Goal: Task Accomplishment & Management: Use online tool/utility

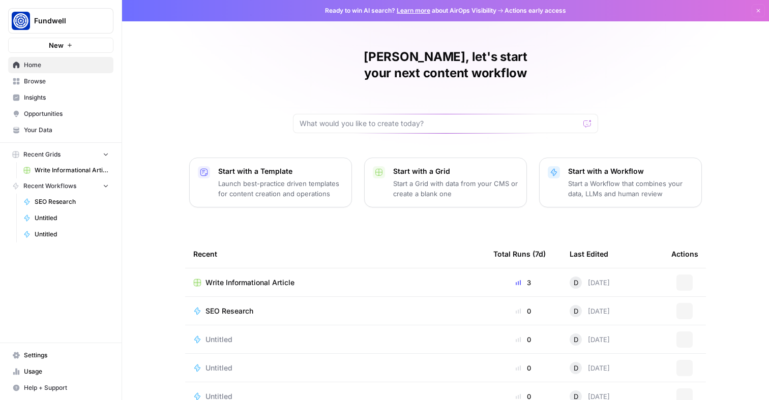
click at [67, 165] on link "Write Informational Article" at bounding box center [66, 170] width 95 height 16
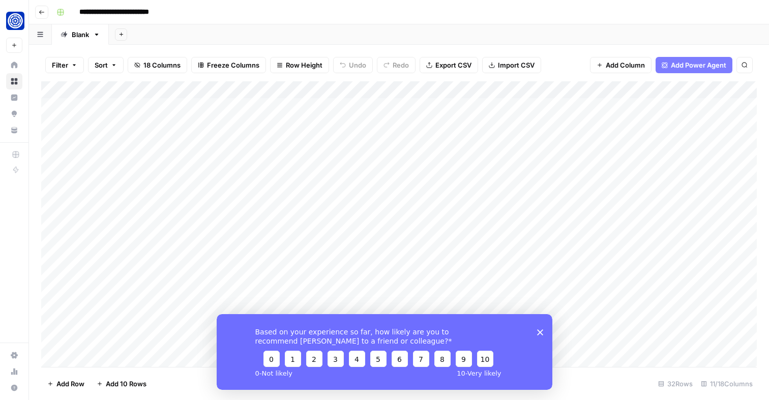
click at [540, 331] on polygon "Close survey" at bounding box center [540, 332] width 6 height 6
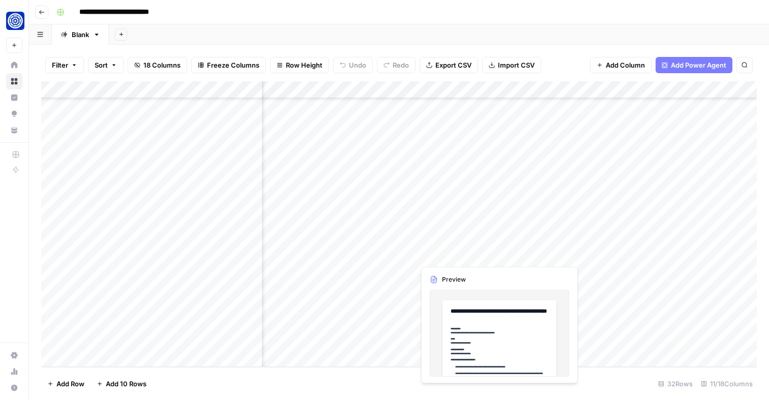
scroll to position [301, 507]
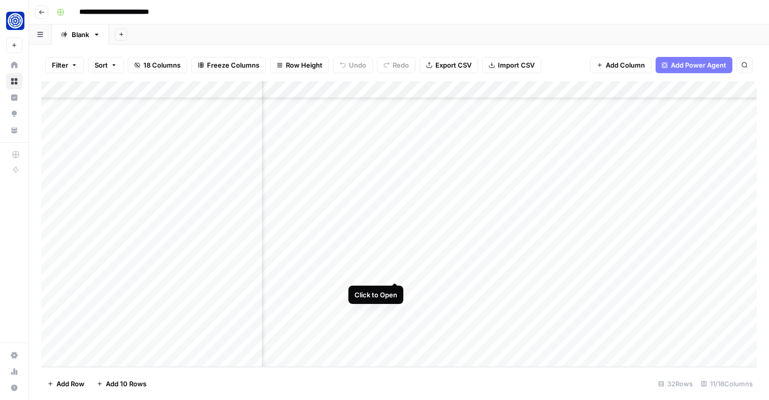
click at [392, 273] on div "Add Column" at bounding box center [398, 224] width 715 height 286
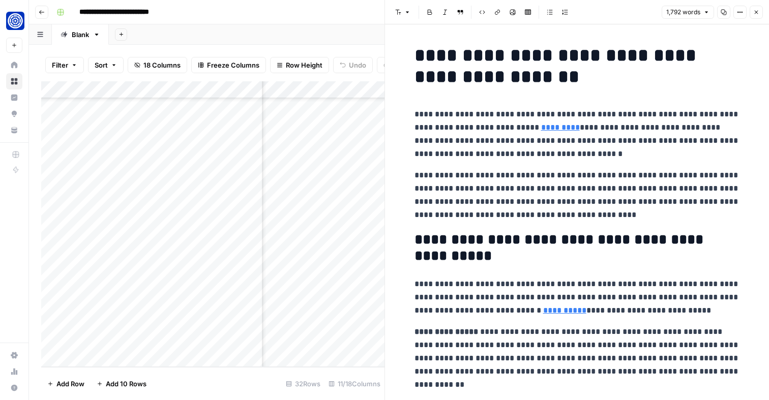
click at [754, 12] on icon "button" at bounding box center [756, 12] width 6 height 6
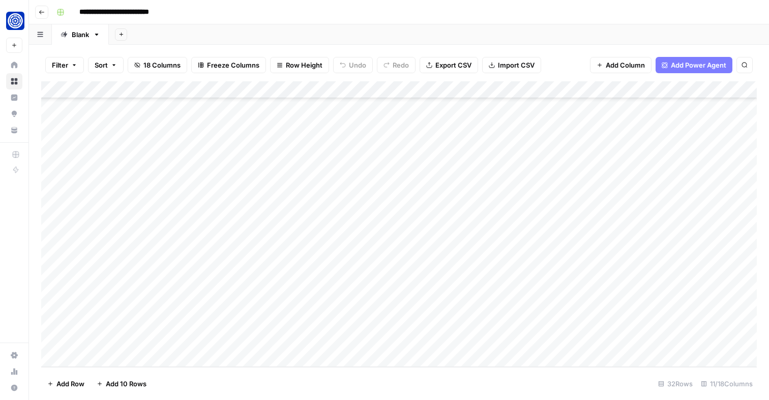
scroll to position [301, 0]
click at [408, 341] on div "Add Column" at bounding box center [398, 224] width 715 height 286
